Goal: Transaction & Acquisition: Purchase product/service

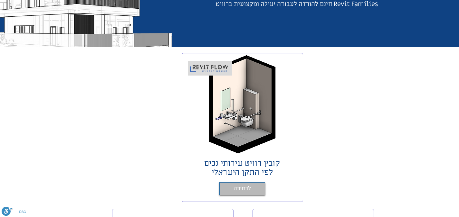
click at [245, 189] on span "לבחירה" at bounding box center [242, 189] width 17 height 9
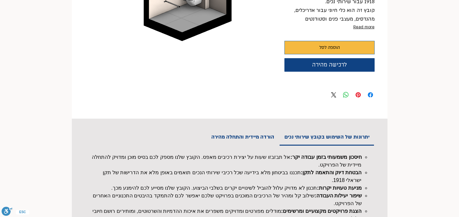
scroll to position [161, 0]
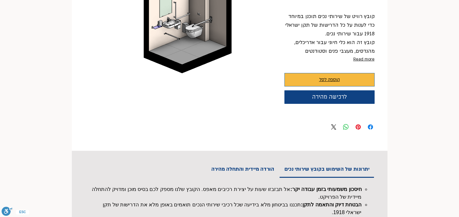
click at [309, 77] on button "הוספה לסל" at bounding box center [329, 80] width 90 height 14
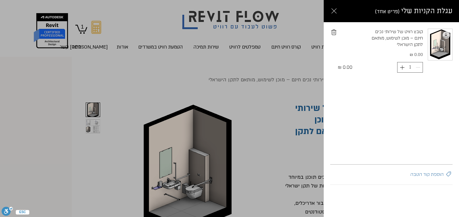
scroll to position [0, 0]
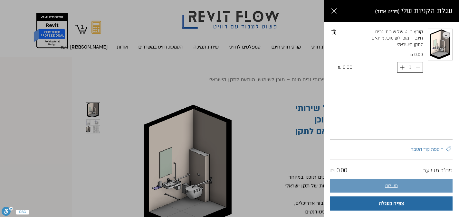
click at [401, 187] on button "תשלום" at bounding box center [391, 186] width 122 height 14
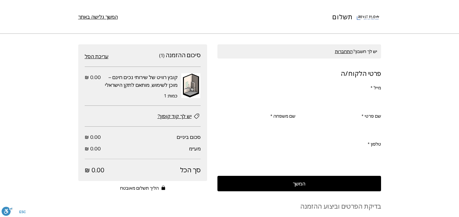
click at [348, 99] on input "מייל *" at bounding box center [301, 100] width 160 height 13
type input "[EMAIL_ADDRESS][DOMAIN_NAME]"
type input "[PERSON_NAME]"
type input "menashe"
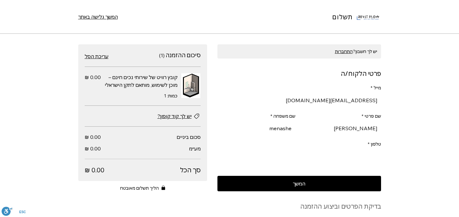
type input "0544830078"
click at [362, 189] on button "המשך" at bounding box center [299, 183] width 164 height 15
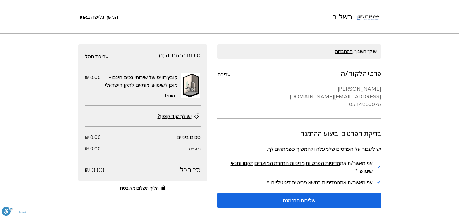
scroll to position [64, 0]
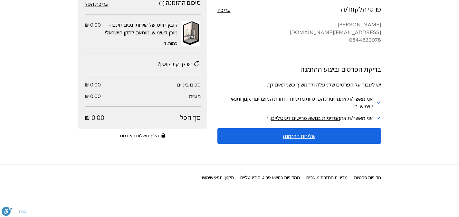
click at [310, 134] on span "שליחת ההזמנה" at bounding box center [299, 136] width 33 height 5
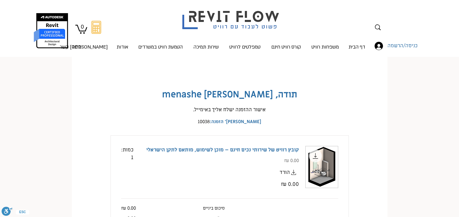
click at [294, 171] on icon "main content" at bounding box center [294, 173] width 8 height 8
